Goal: Information Seeking & Learning: Check status

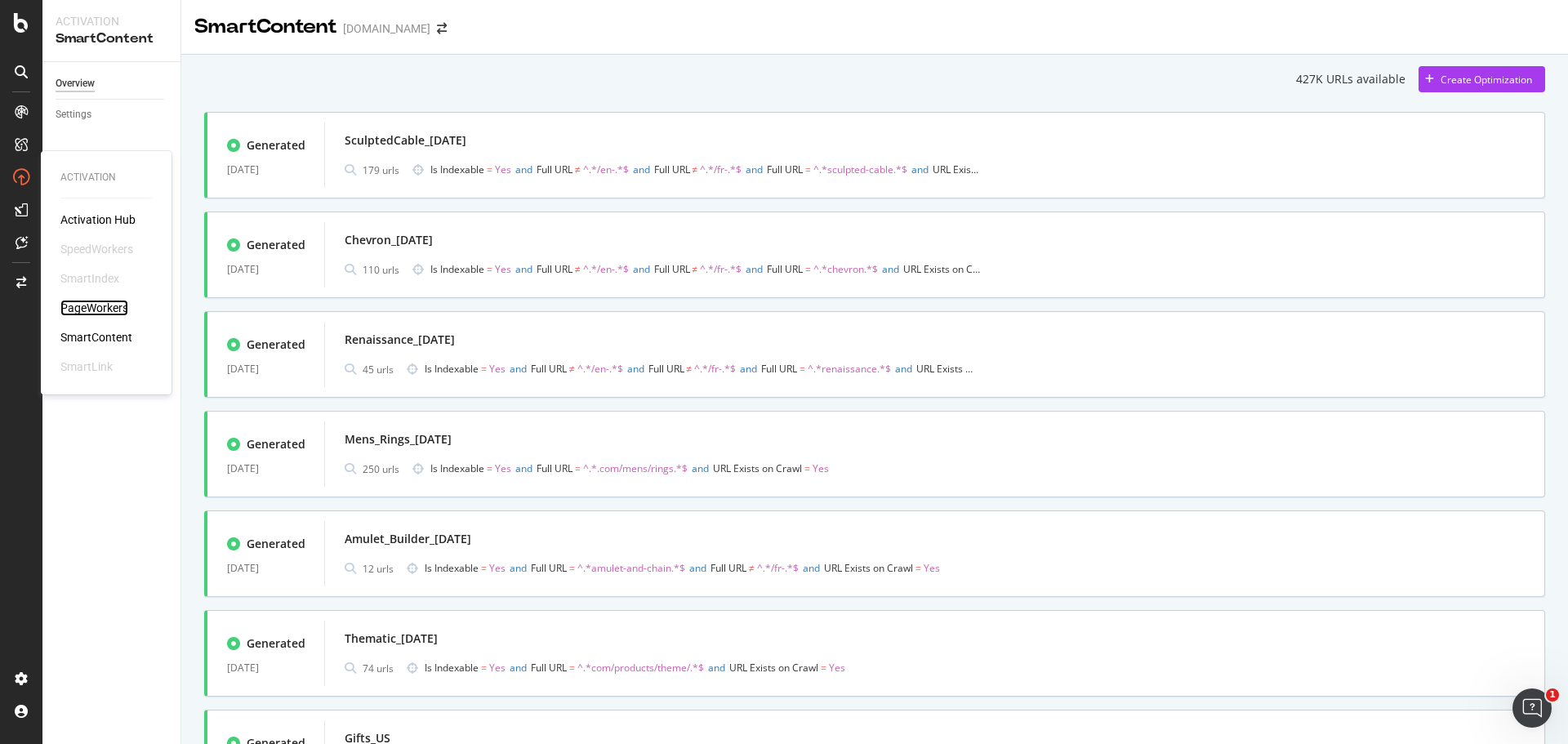
click at [94, 308] on div "PageWorkers" at bounding box center [94, 308] width 67 height 17
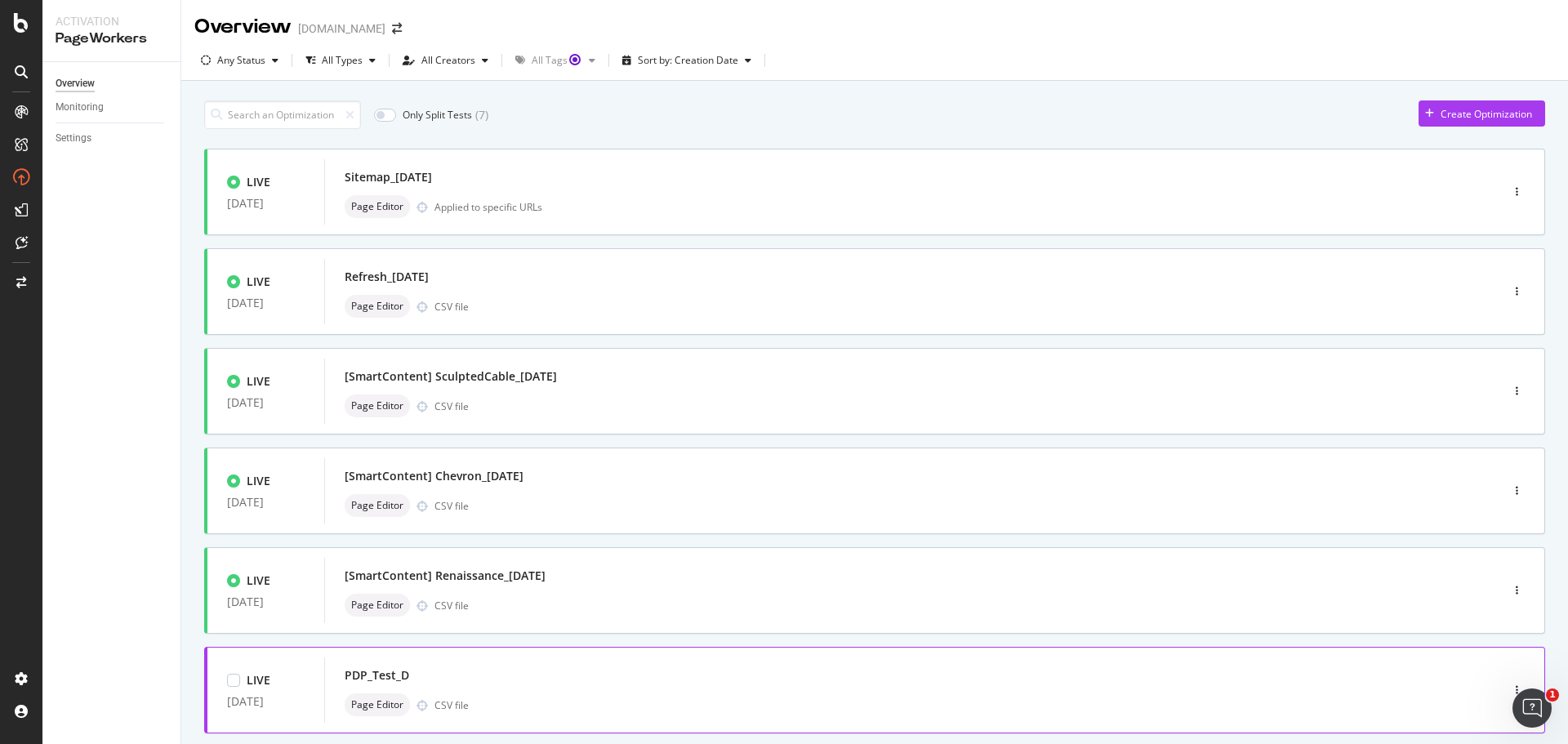
click at [696, 673] on div "PDP_Test_D" at bounding box center [887, 676] width 1086 height 23
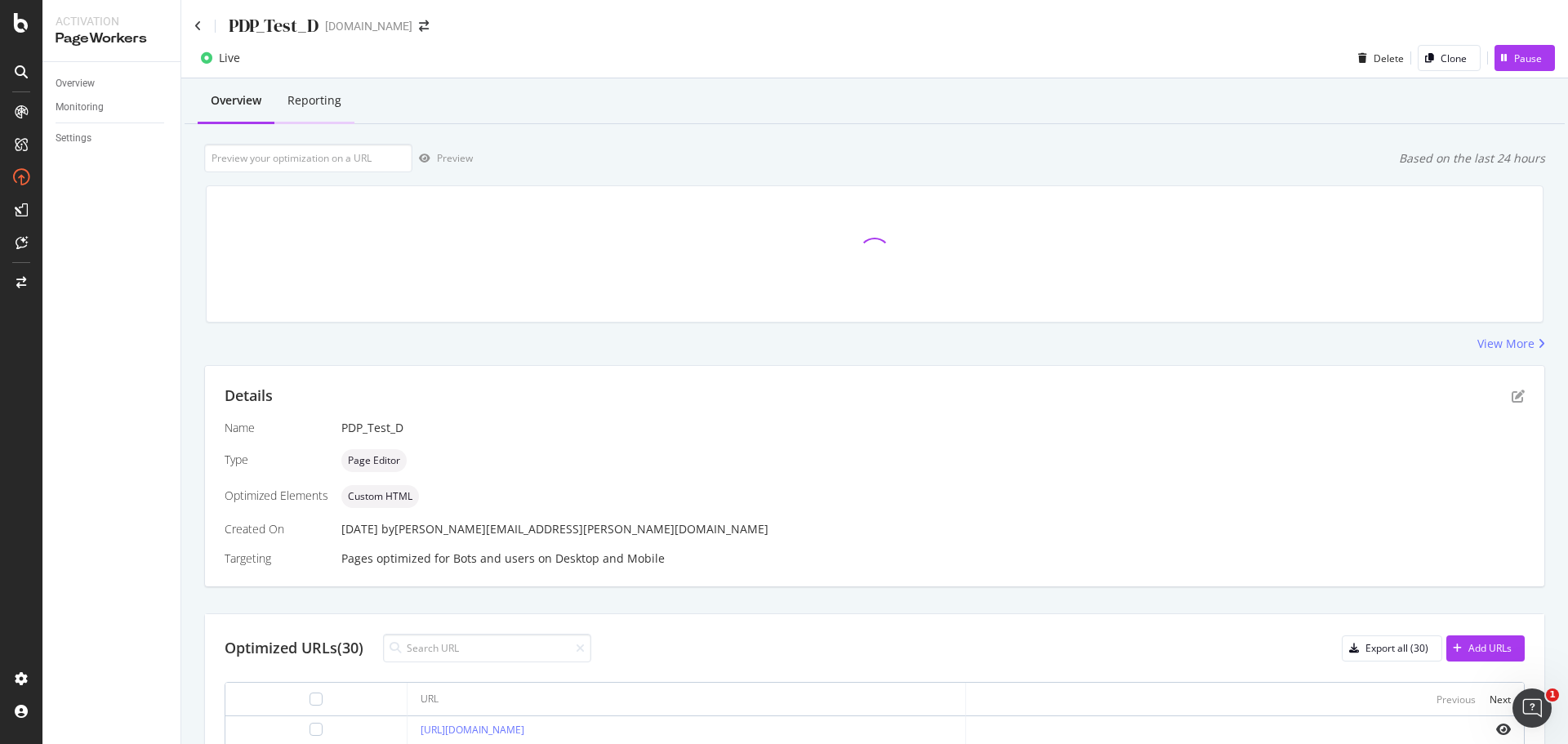
click at [316, 102] on div "Reporting" at bounding box center [314, 100] width 54 height 17
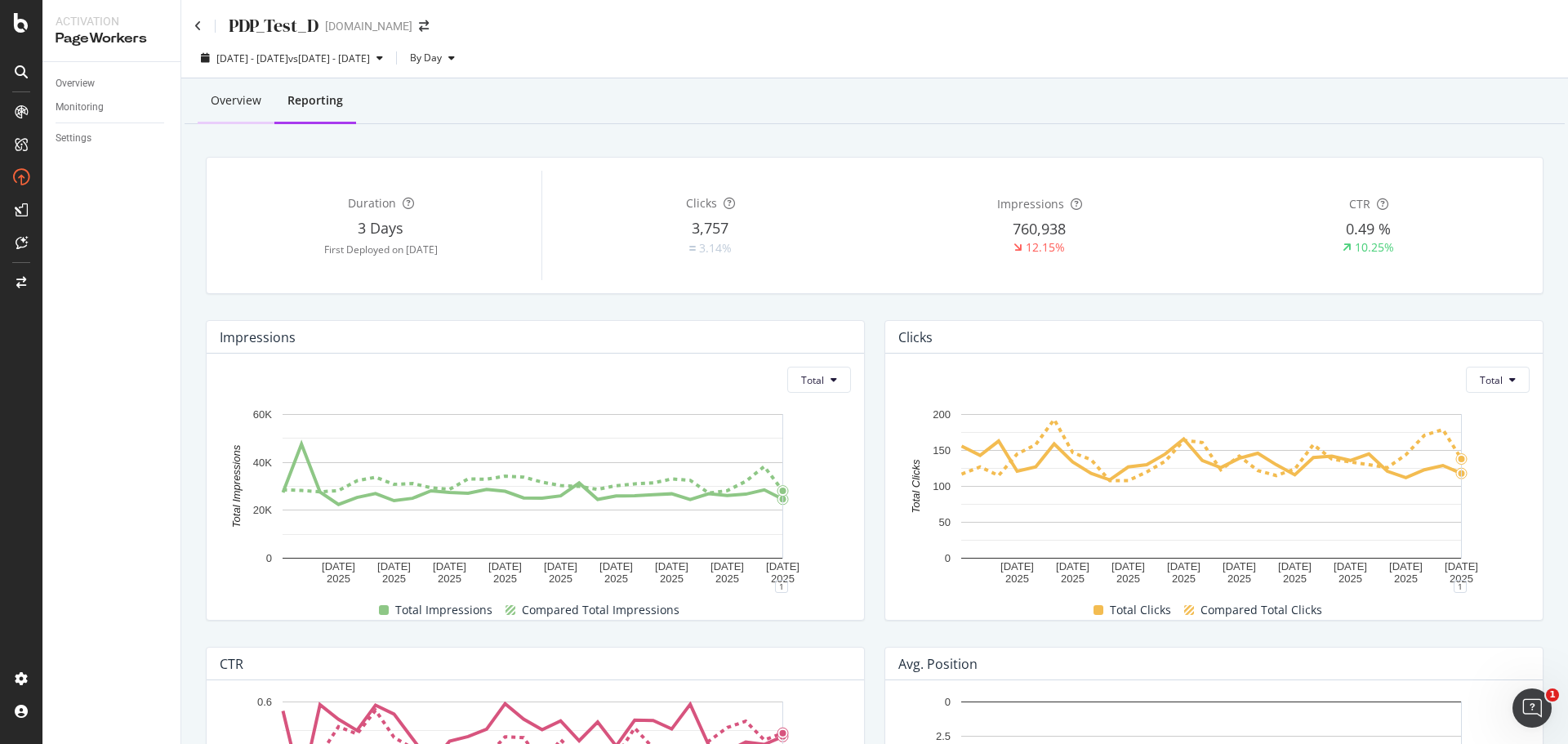
click at [220, 107] on div "Overview" at bounding box center [236, 100] width 51 height 17
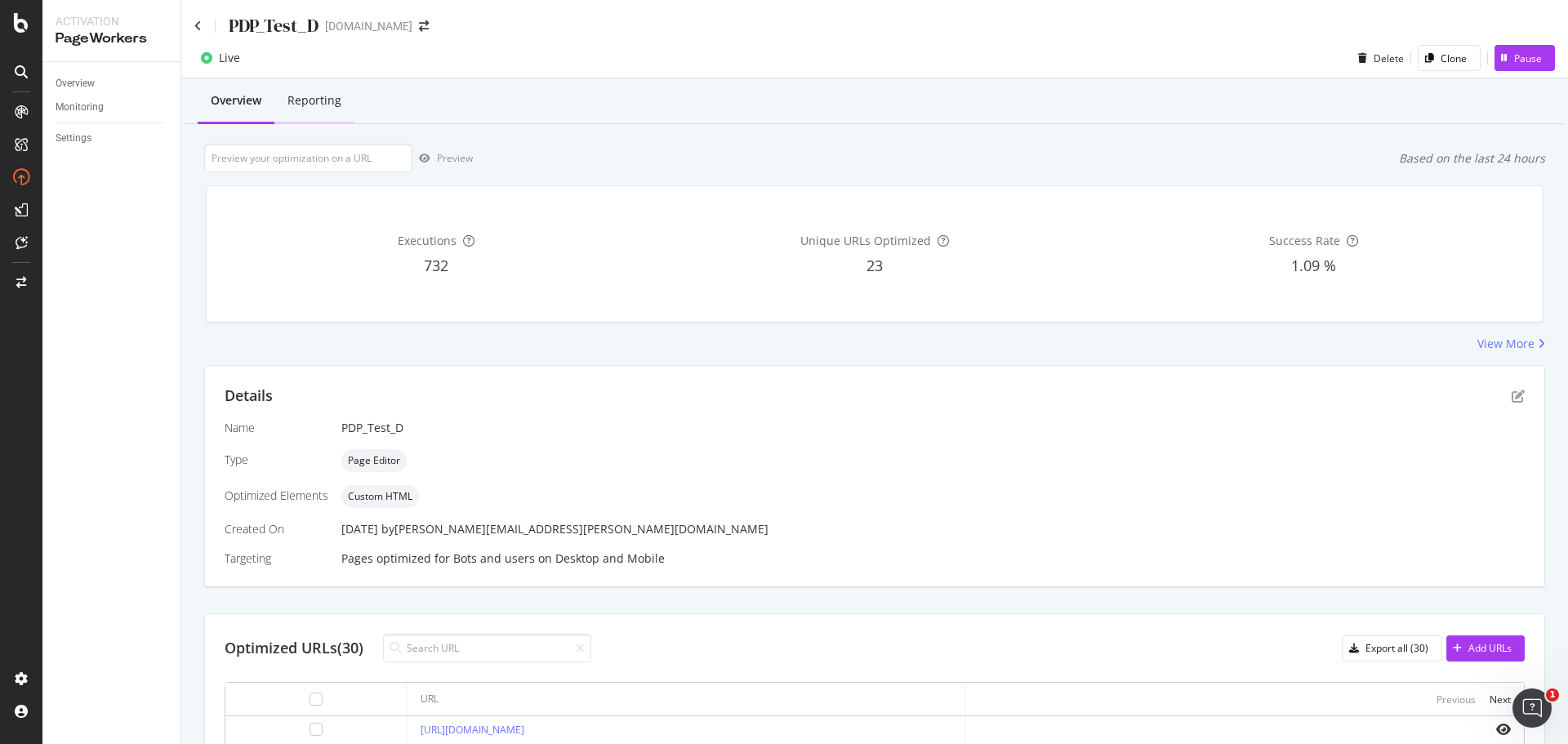
click at [292, 103] on div "Reporting" at bounding box center [314, 100] width 54 height 17
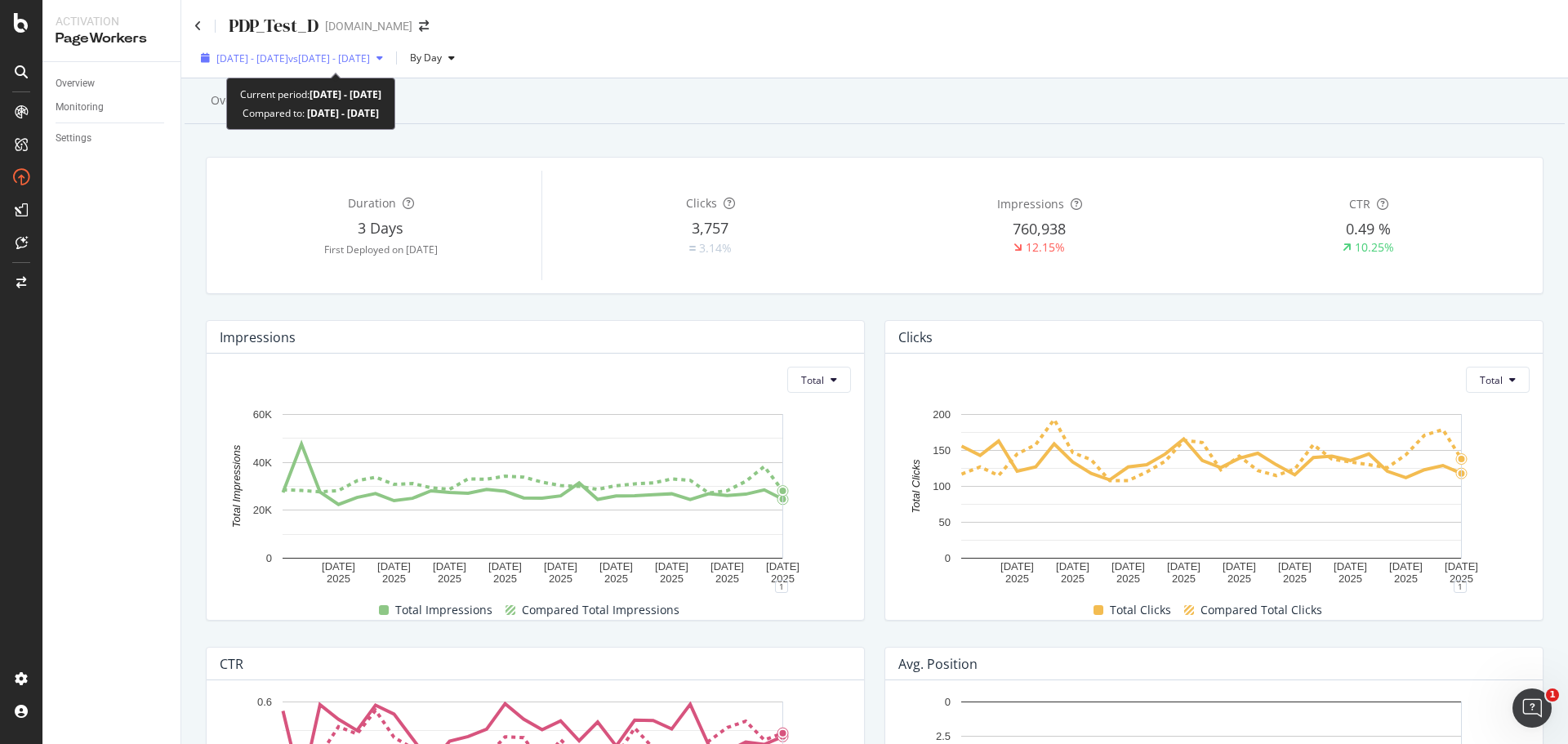
click at [288, 62] on span "[DATE] - [DATE]" at bounding box center [252, 59] width 72 height 14
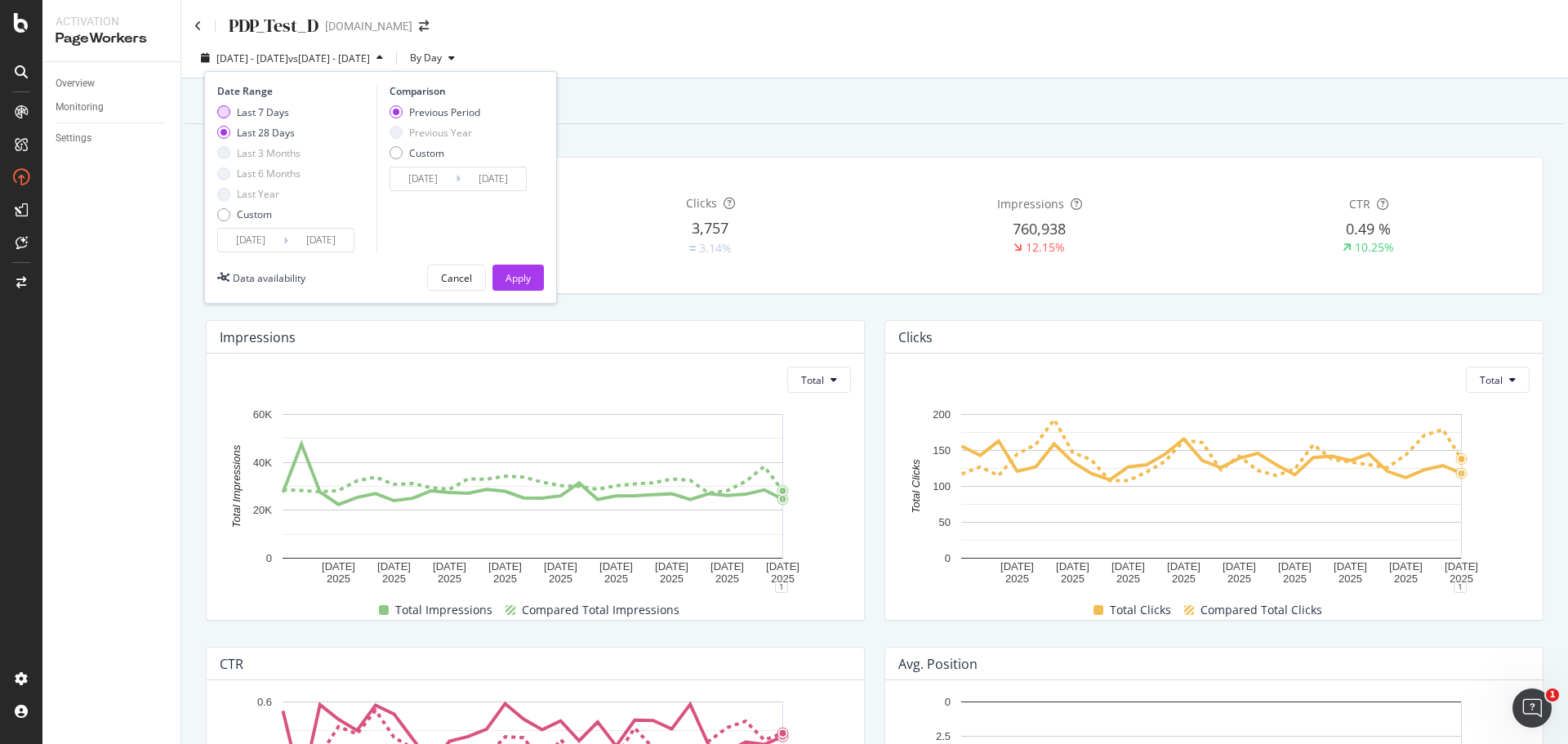
click at [235, 109] on div "Last 7 Days" at bounding box center [258, 112] width 83 height 14
type input "[DATE]"
click at [536, 282] on button "Apply" at bounding box center [518, 278] width 52 height 26
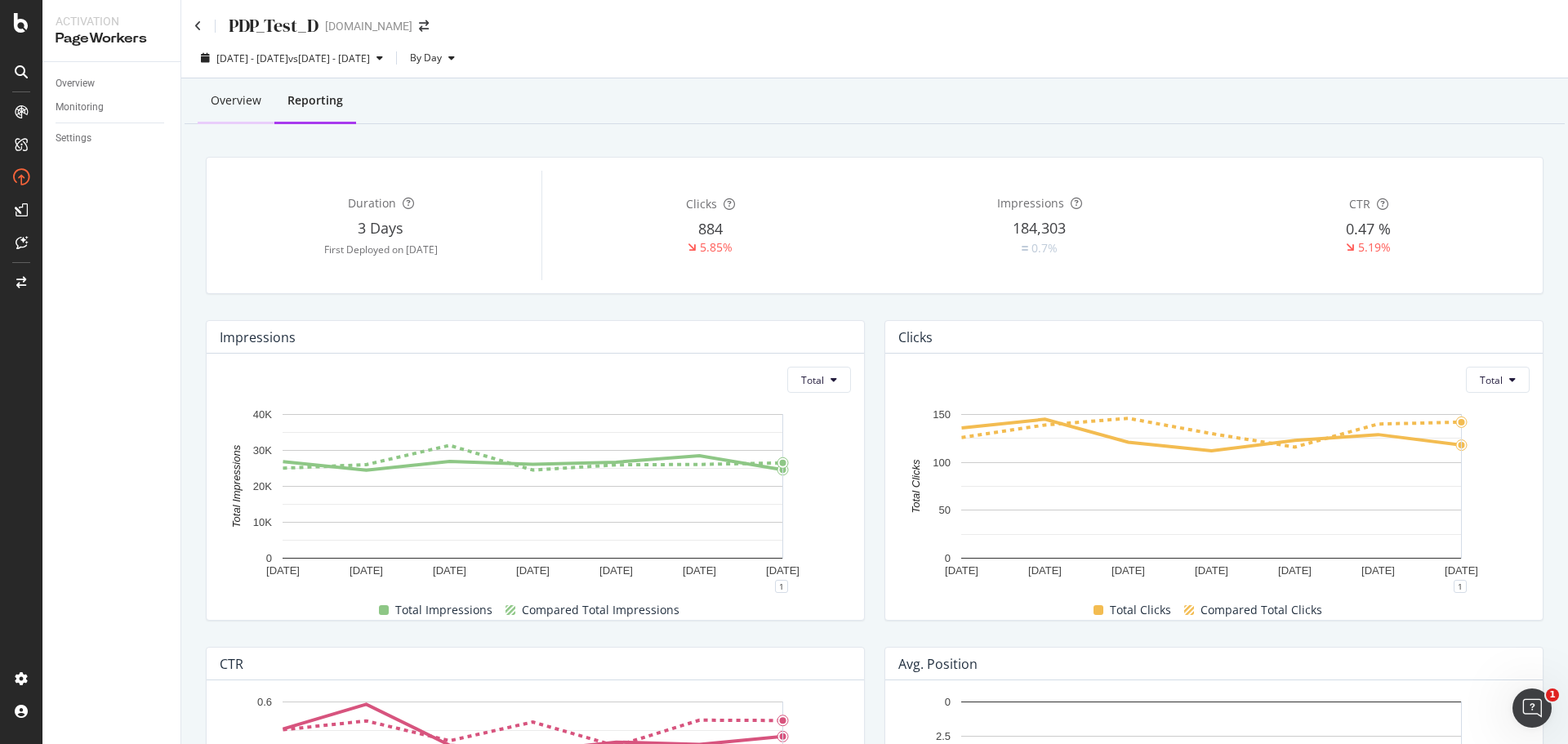
click at [254, 90] on div "Overview" at bounding box center [237, 101] width 77 height 45
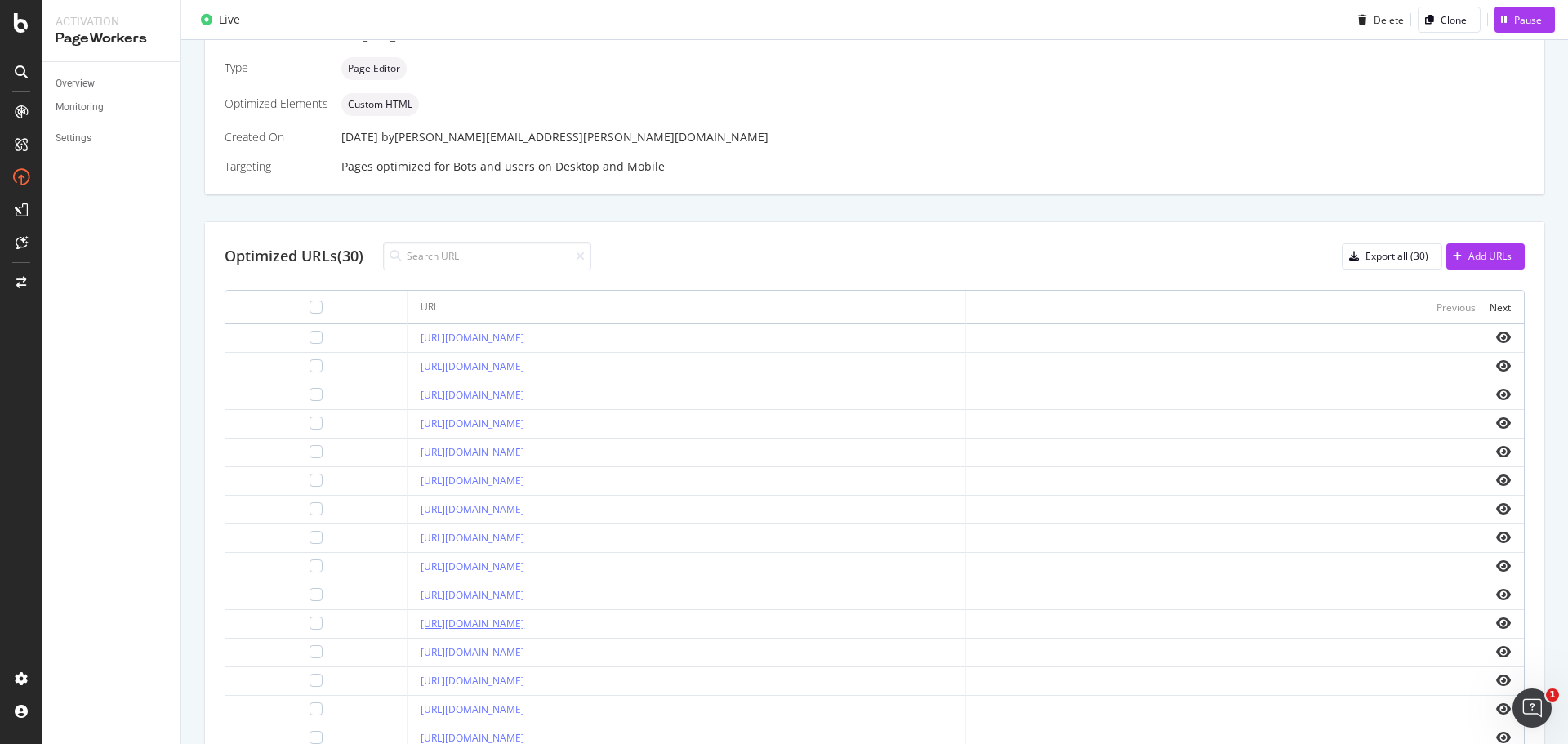
scroll to position [479, 0]
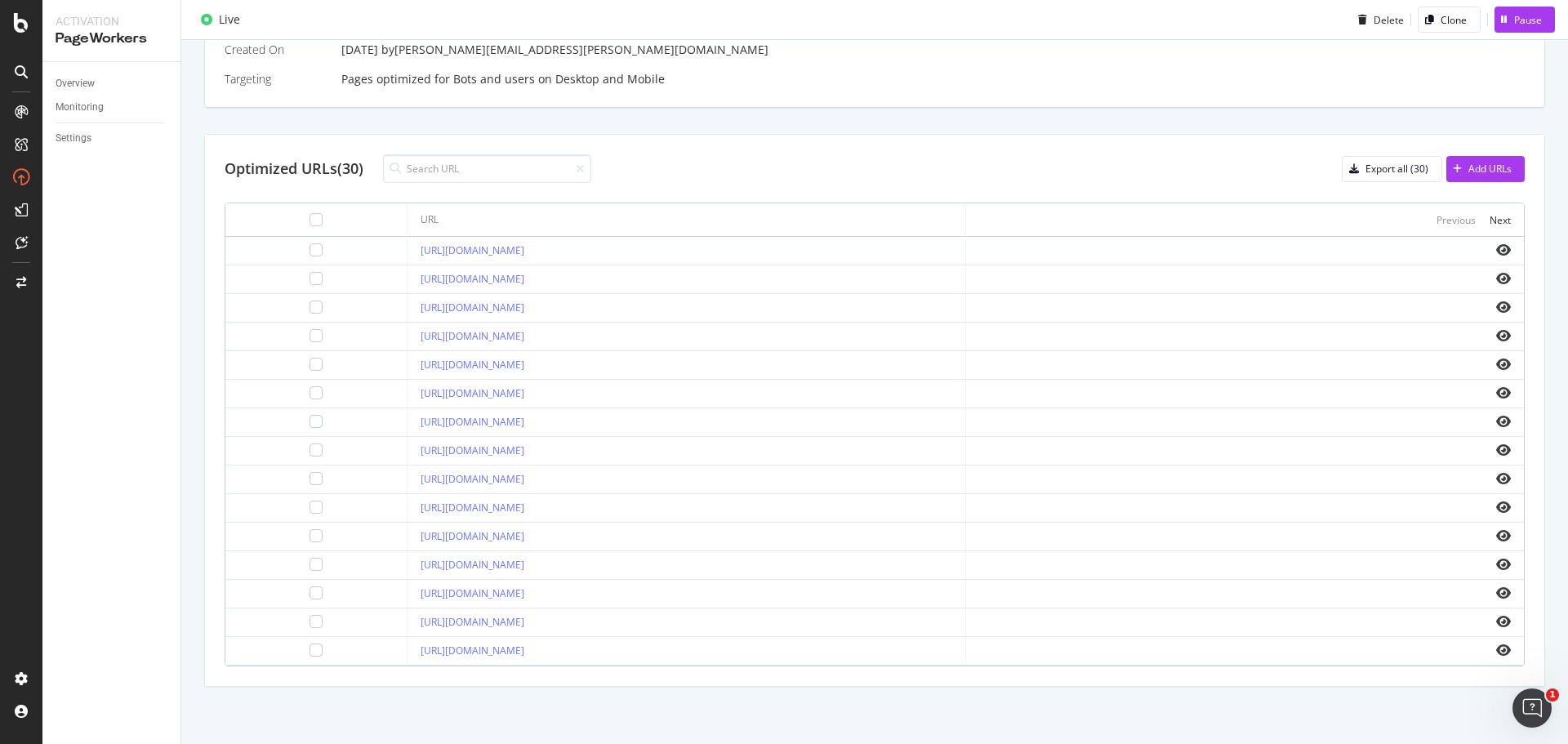
drag, startPoint x: 836, startPoint y: 487, endPoint x: 916, endPoint y: 707, distance: 234.1
click at [916, 707] on div "Overview Reporting Preview Based on the last 24 hours Executions 732 Unique URL…" at bounding box center [874, 171] width 1387 height 1145
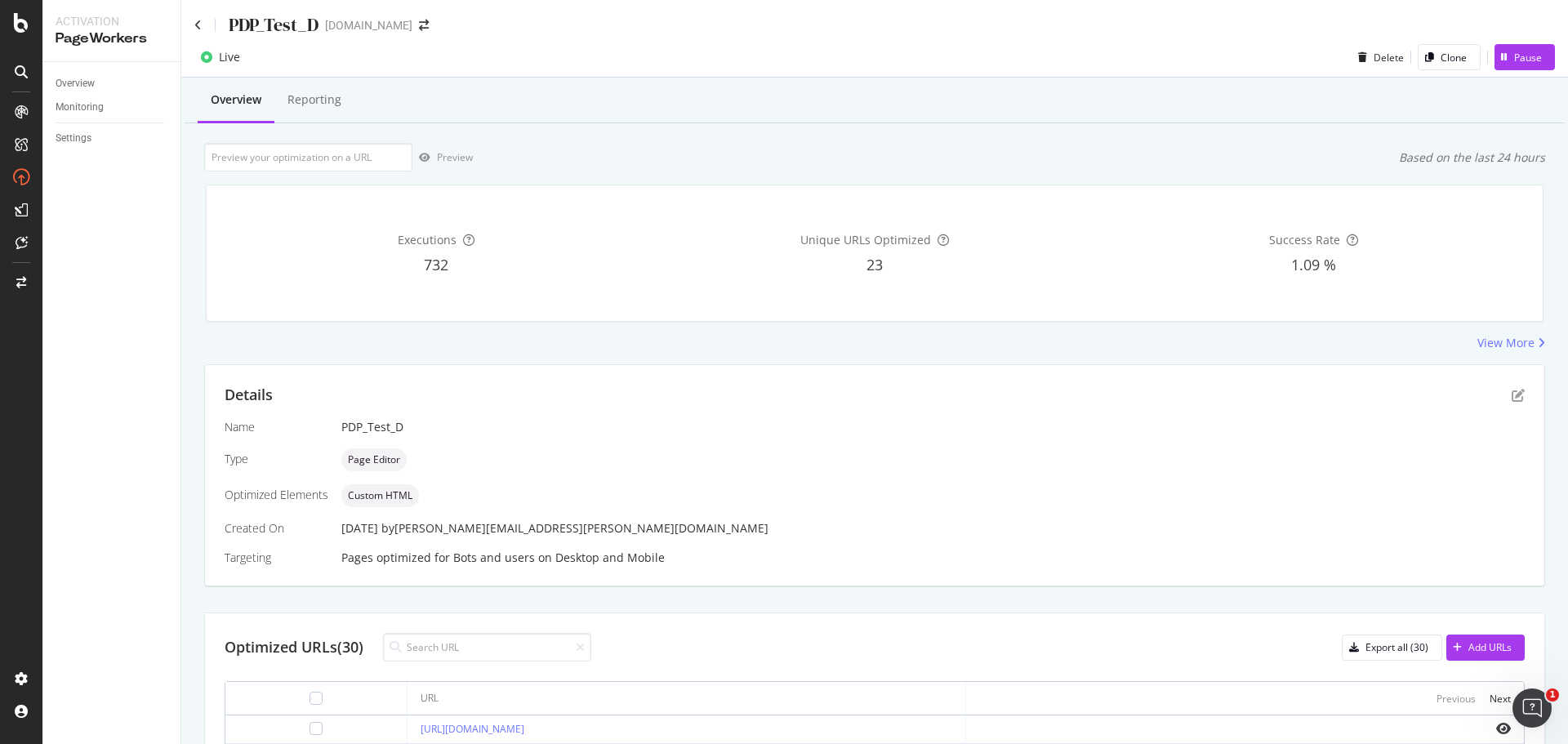
scroll to position [0, 0]
click at [329, 89] on div "Reporting" at bounding box center [314, 101] width 80 height 45
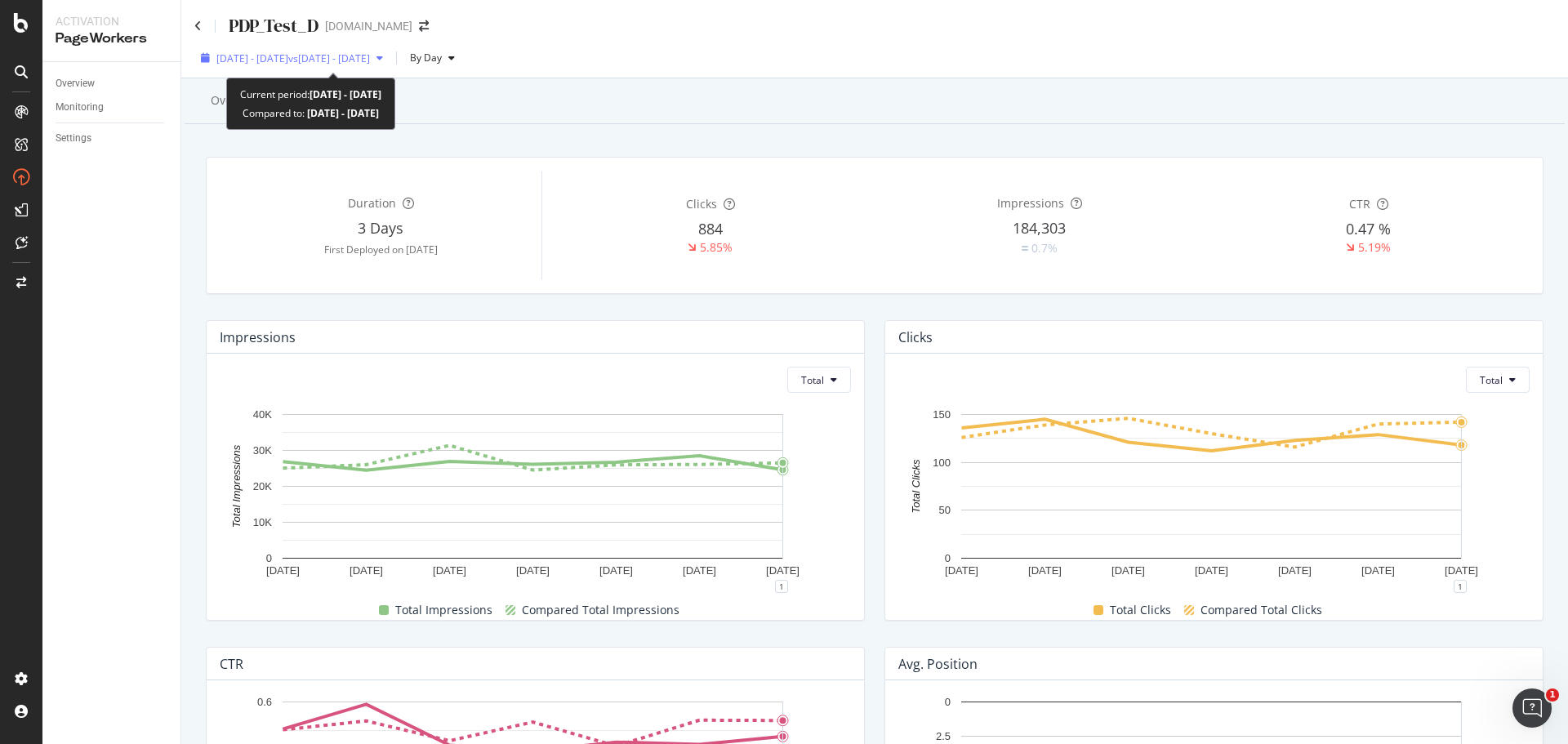
click at [278, 60] on span "[DATE] - [DATE]" at bounding box center [252, 59] width 72 height 14
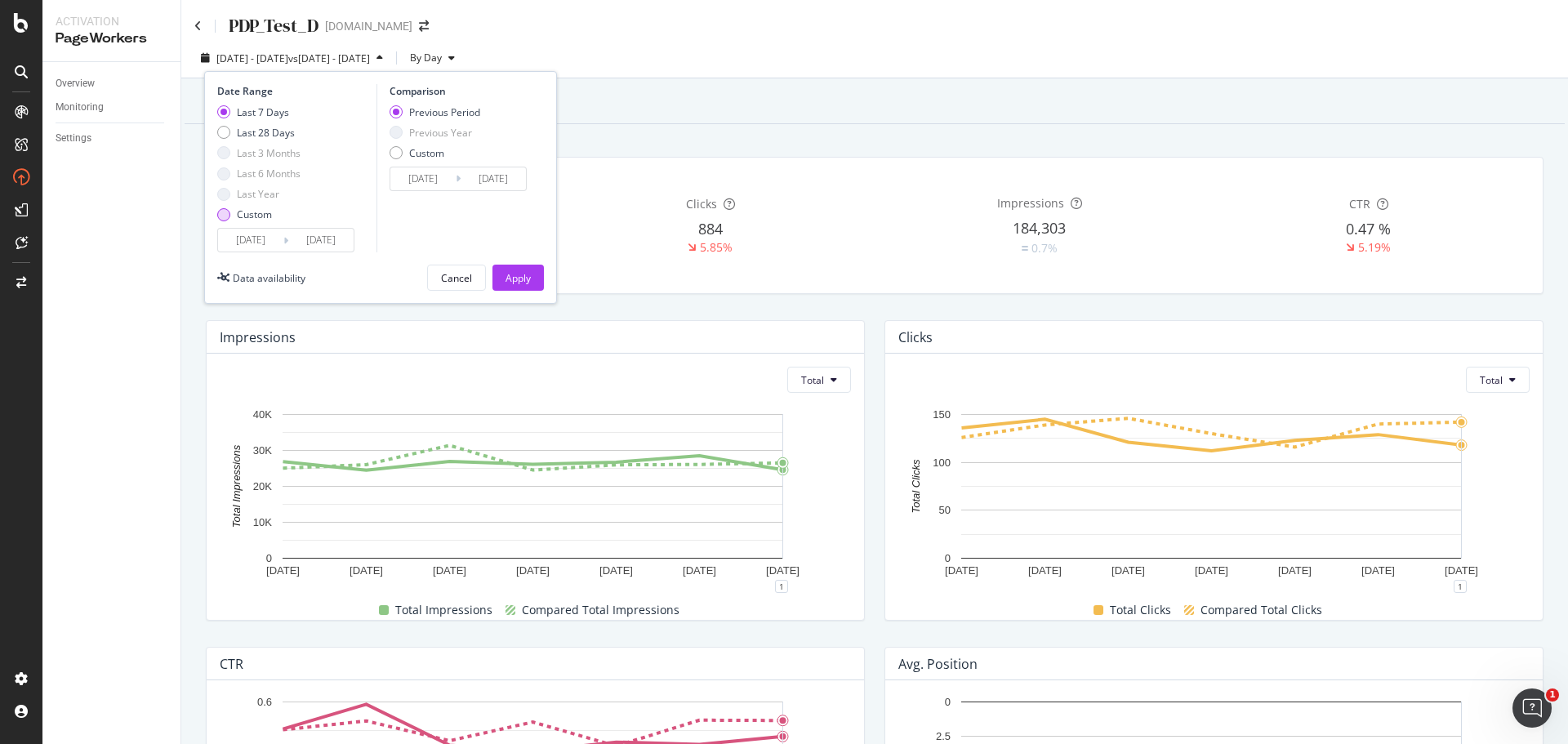
click at [228, 218] on div "Custom" at bounding box center [223, 215] width 13 height 13
type input "[DATE]"
click at [243, 233] on input "[DATE]" at bounding box center [251, 240] width 66 height 23
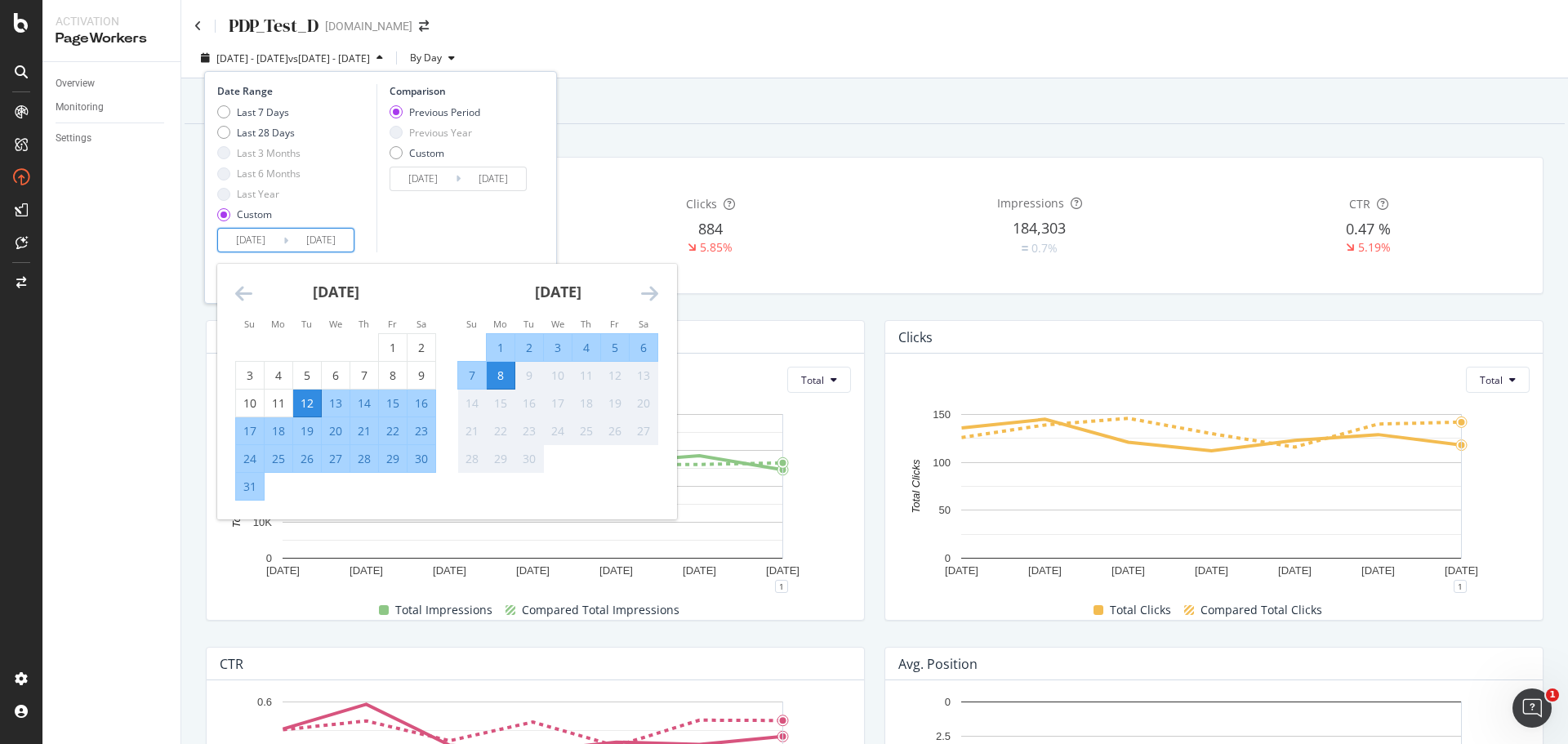
click at [214, 104] on div "Date Range Last 7 Days Last 28 Days Last 3 Months Last 6 Months Last Year Custo…" at bounding box center [380, 188] width 353 height 233
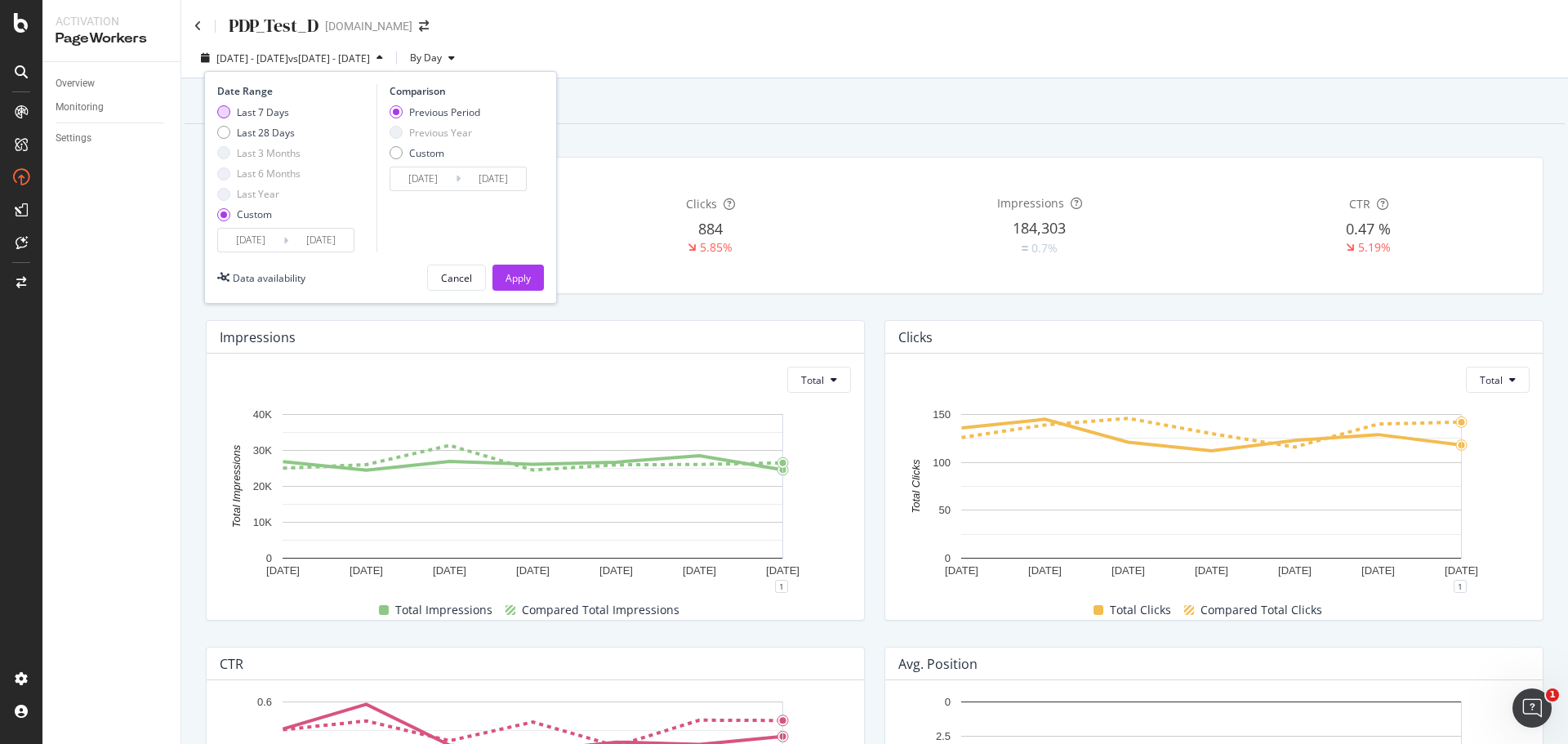
click at [227, 111] on div "Last 7 Days" at bounding box center [223, 111] width 13 height 13
type input "[DATE]"
click at [279, 230] on input "[DATE]" at bounding box center [251, 240] width 66 height 23
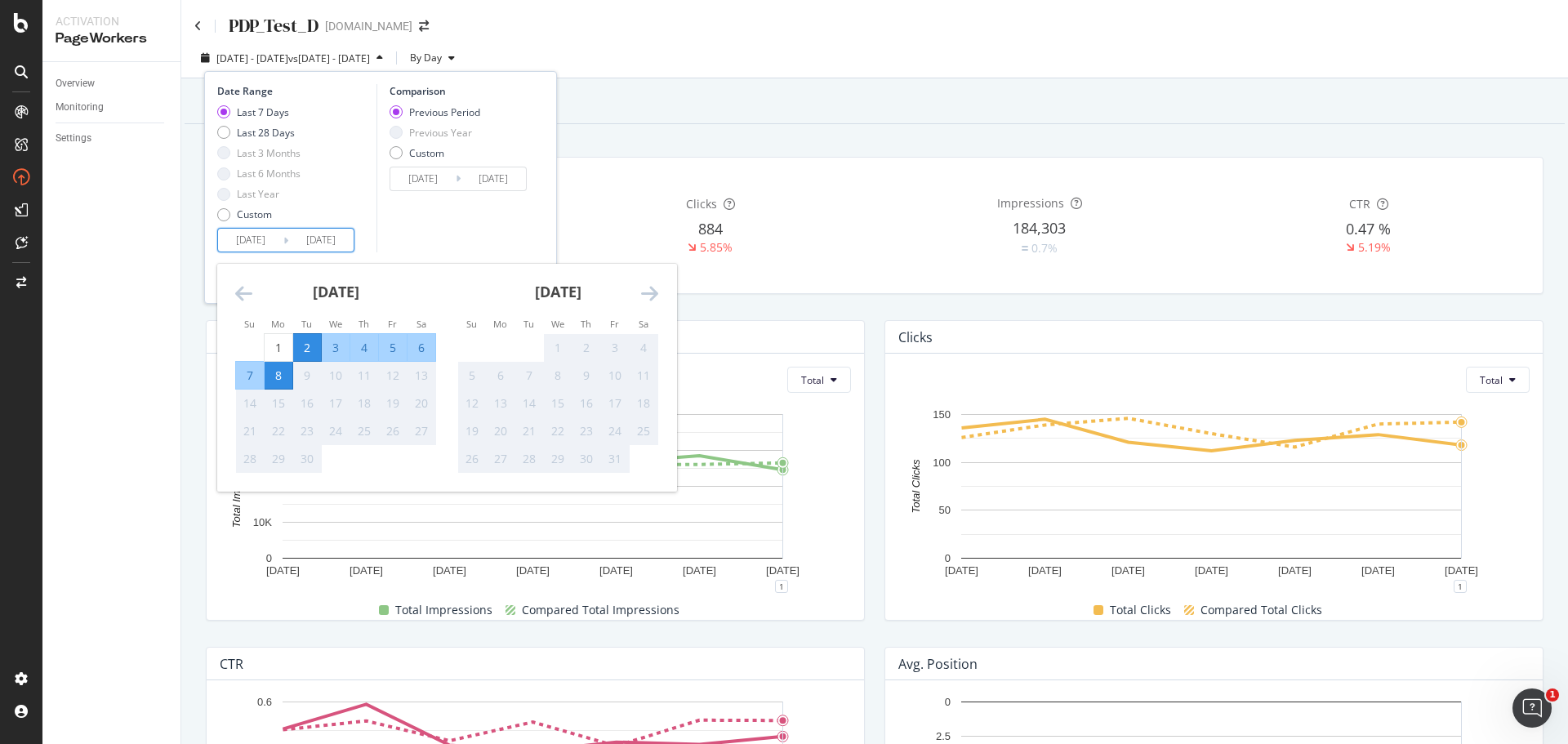
click at [283, 371] on div "8" at bounding box center [279, 375] width 28 height 17
type input "[DATE]"
click at [380, 251] on div "Comparison Previous Period Previous Year Custom [DATE] Navigate forward to inte…" at bounding box center [454, 168] width 155 height 168
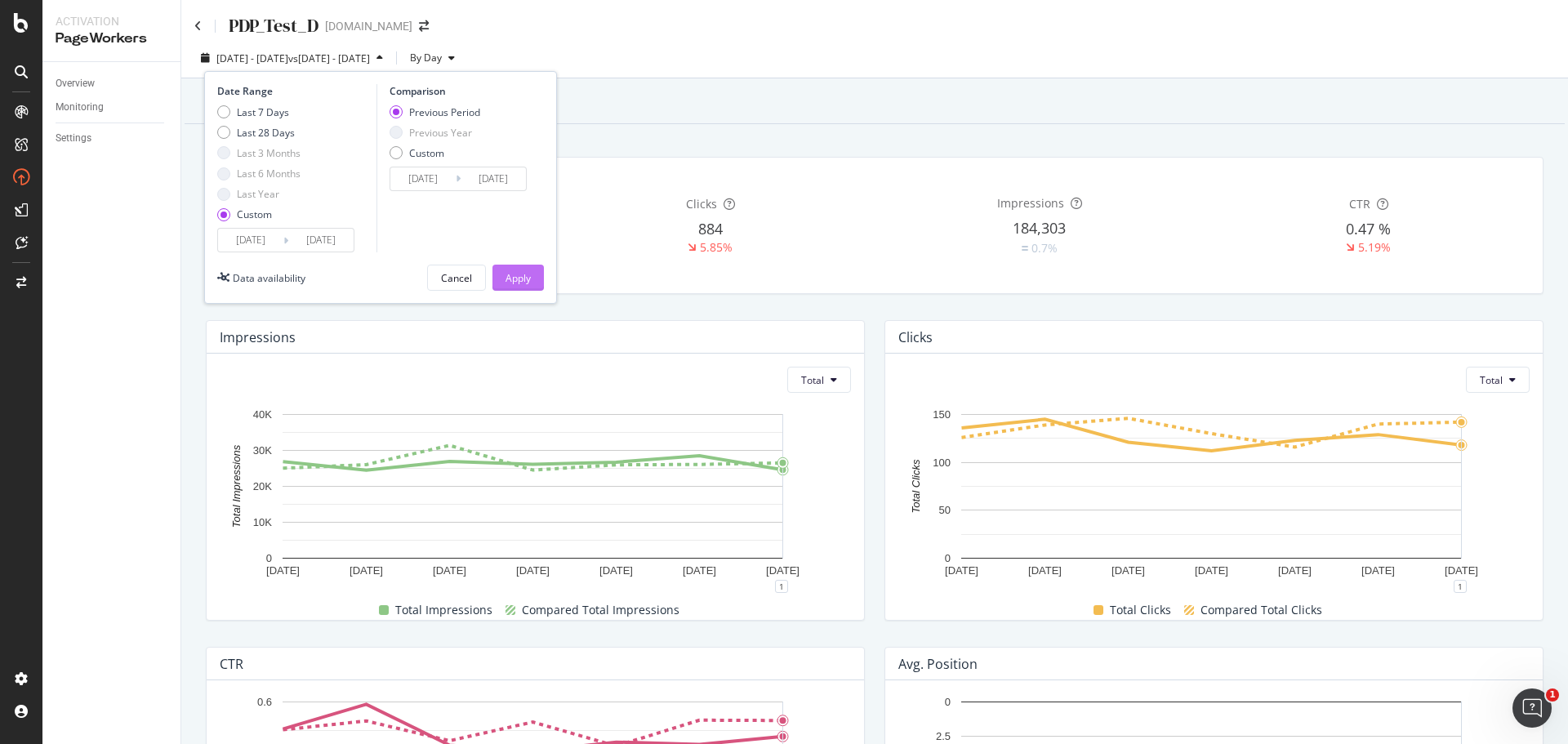
click at [533, 281] on button "Apply" at bounding box center [518, 278] width 52 height 26
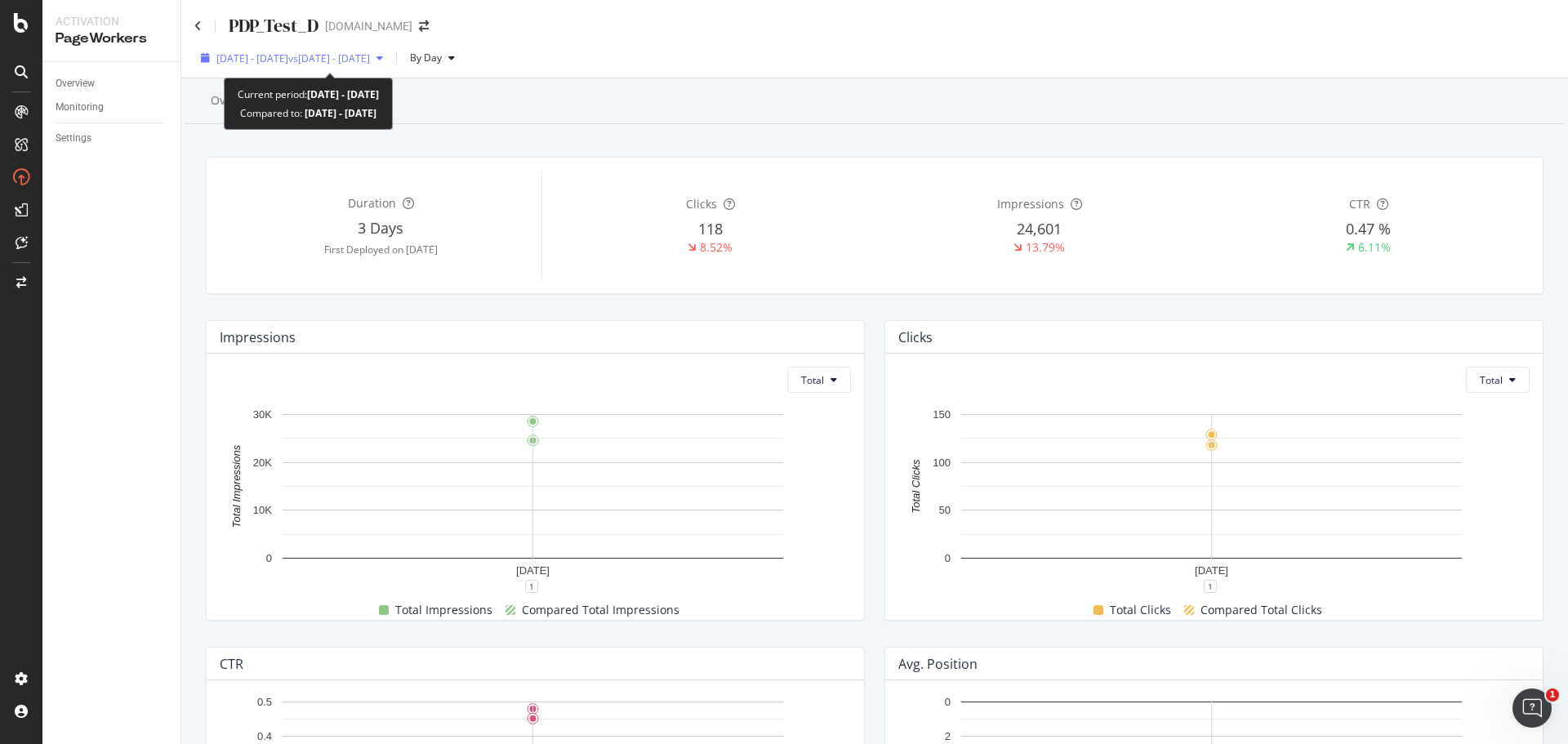
click at [288, 58] on span "[DATE] - [DATE]" at bounding box center [252, 59] width 72 height 14
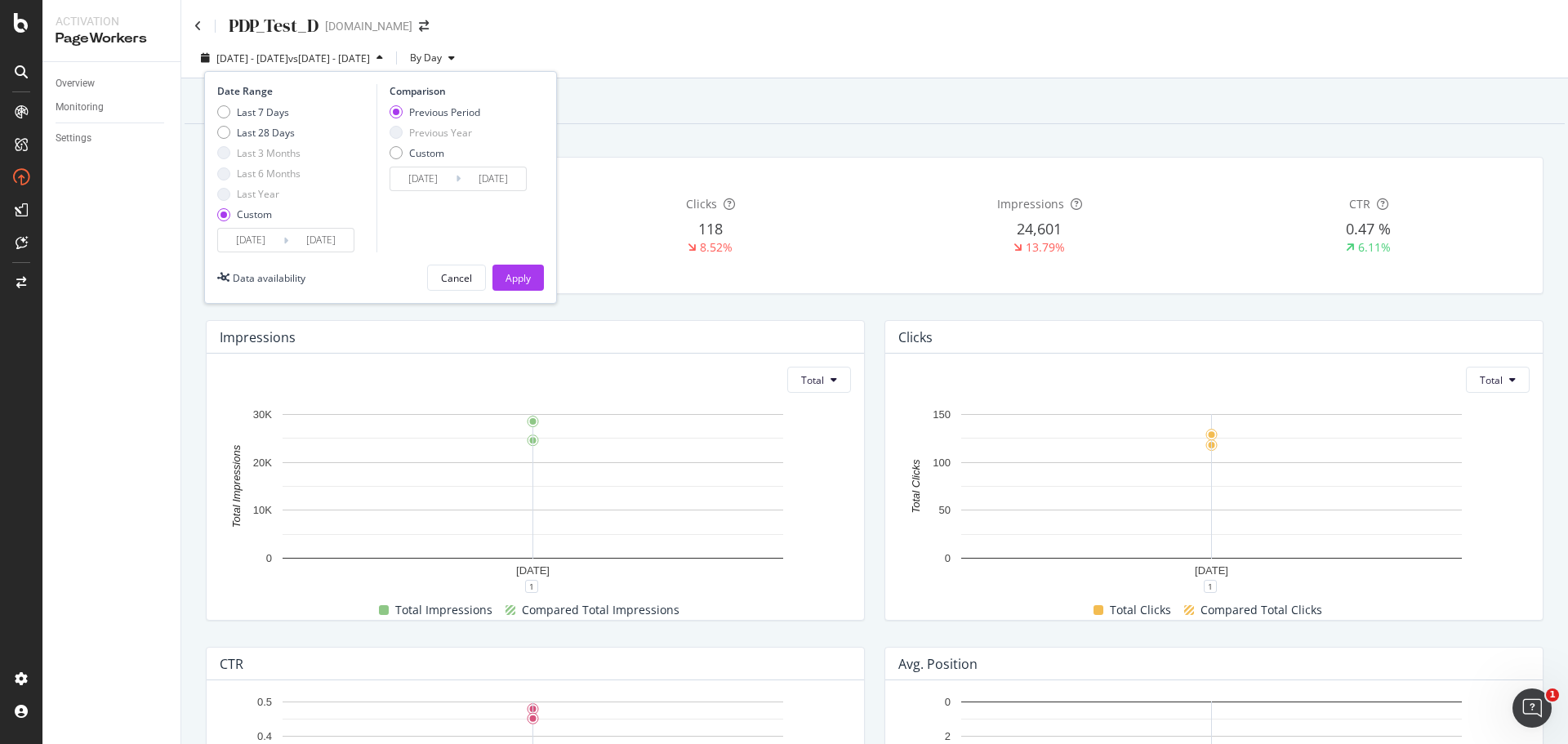
click at [618, 80] on div "Overview Reporting" at bounding box center [874, 102] width 1380 height 44
